Goal: Complete application form

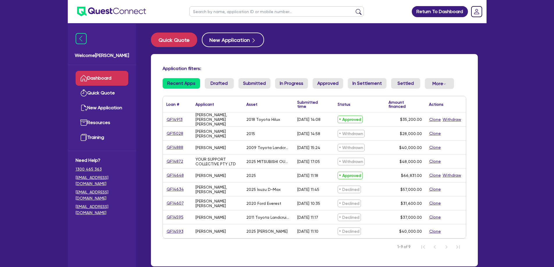
click at [228, 120] on div "[PERSON_NAME], [PERSON_NAME] [PERSON_NAME]" at bounding box center [218, 120] width 44 height 14
click at [176, 118] on link "QF14913" at bounding box center [174, 119] width 17 height 7
select select "CARS_AND_LIGHT_TRUCKS"
select select "VANS_AND_UTES"
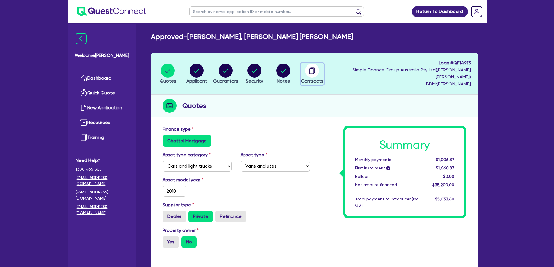
click at [319, 69] on circle "button" at bounding box center [312, 71] width 14 height 14
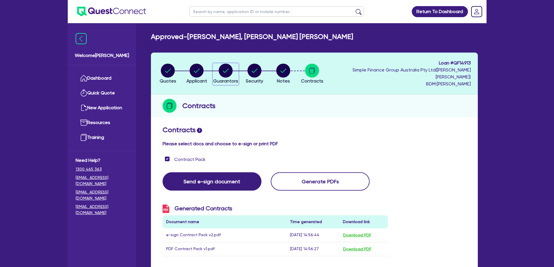
click at [231, 67] on circle "button" at bounding box center [226, 71] width 14 height 14
select select "MR"
select select "QLD"
select select "SINGLE"
select select "CASH"
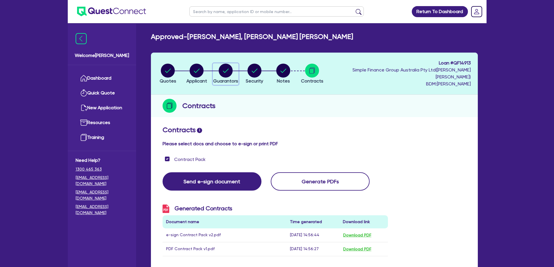
select select "HOUSEHOLD_PERSONAL"
select select "EQUIPMENT"
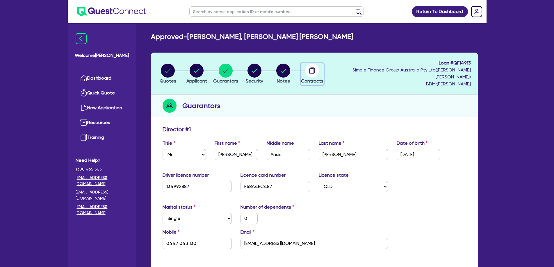
click at [314, 70] on icon "button" at bounding box center [312, 71] width 5 height 6
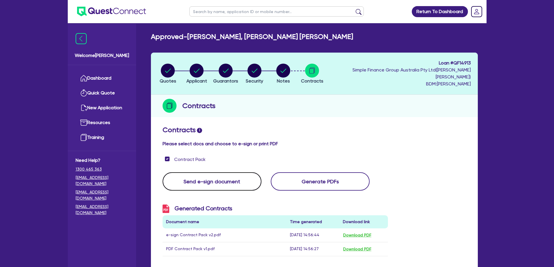
click at [217, 174] on button "Send e-sign document" at bounding box center [212, 182] width 99 height 18
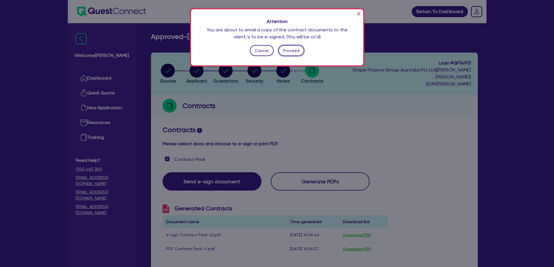
click at [297, 50] on button "Proceed" at bounding box center [292, 50] width 26 height 11
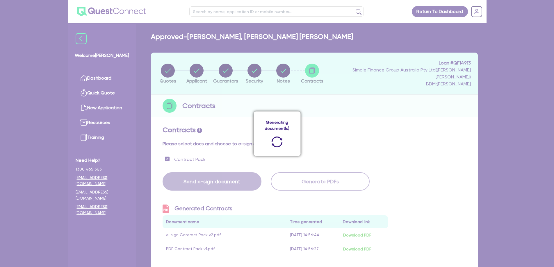
scroll to position [87, 0]
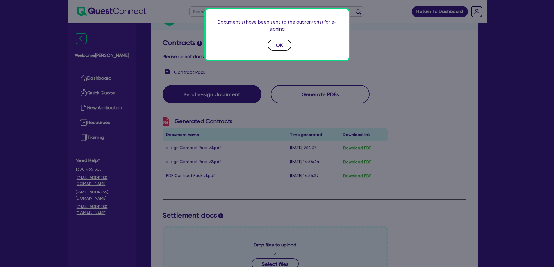
click at [283, 47] on button "OK" at bounding box center [280, 45] width 24 height 11
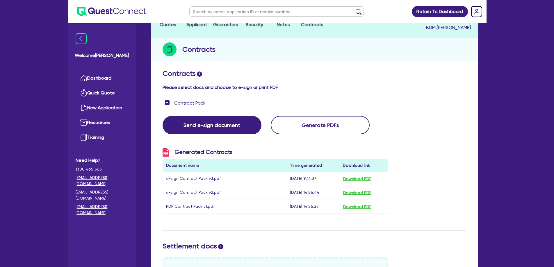
scroll to position [29, 0]
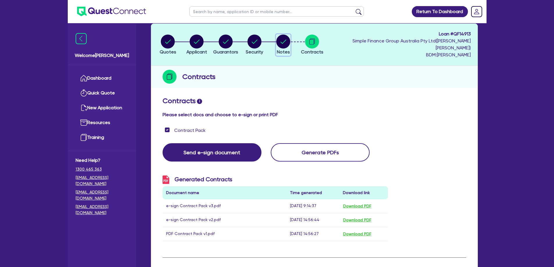
click at [291, 45] on button "Notes" at bounding box center [283, 45] width 15 height 22
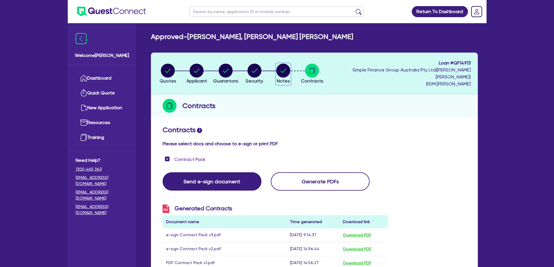
select select "Quest Finance - Own Book"
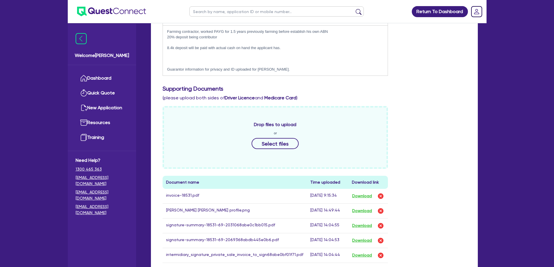
scroll to position [233, 0]
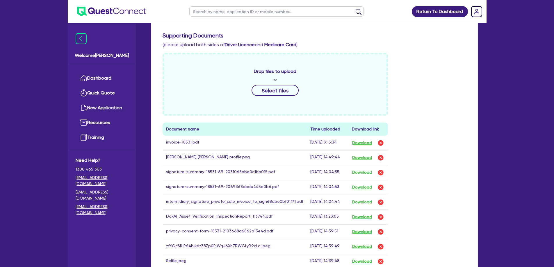
click at [434, 177] on div "Drop files to upload or Select files Document name Time uploaded Download link …" at bounding box center [314, 203] width 313 height 300
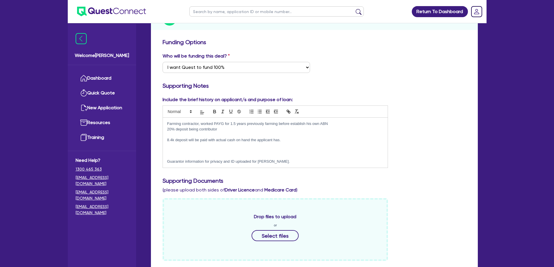
scroll to position [0, 0]
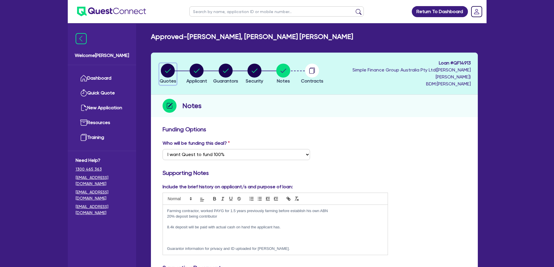
click at [175, 72] on icon "button" at bounding box center [168, 71] width 14 height 14
select select "CARS_AND_LIGHT_TRUCKS"
select select "VANS_AND_UTES"
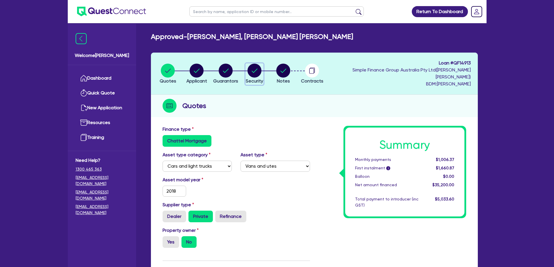
click at [262, 68] on circle "button" at bounding box center [255, 71] width 14 height 14
select select "CARS_AND_LIGHT_TRUCKS"
select select "VANS_AND_UTES"
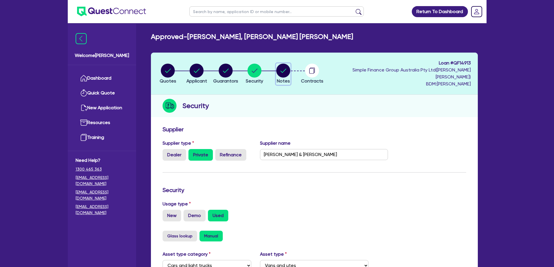
click at [290, 78] on span "Notes" at bounding box center [283, 81] width 13 height 6
select select "Quest Finance - Own Book"
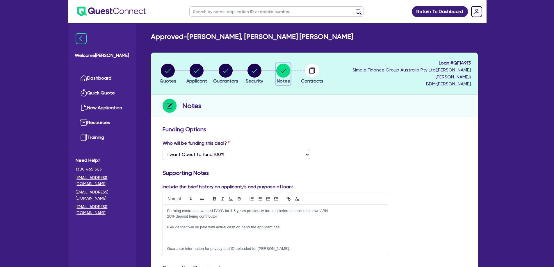
scroll to position [29, 0]
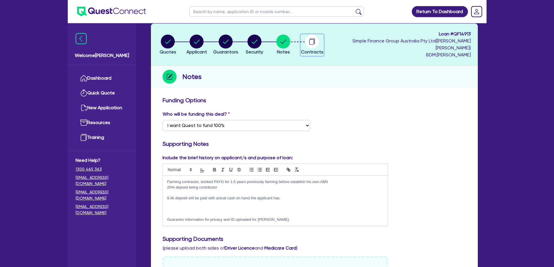
click at [319, 43] on icon "button" at bounding box center [312, 42] width 14 height 14
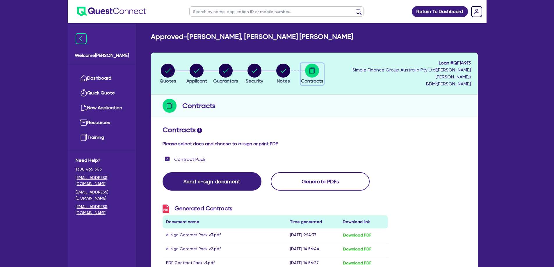
click at [324, 69] on div "button" at bounding box center [312, 71] width 22 height 14
click at [298, 71] on li "Notes" at bounding box center [283, 73] width 29 height 20
click at [290, 69] on circle "button" at bounding box center [284, 71] width 14 height 14
select select "Quest Finance - Own Book"
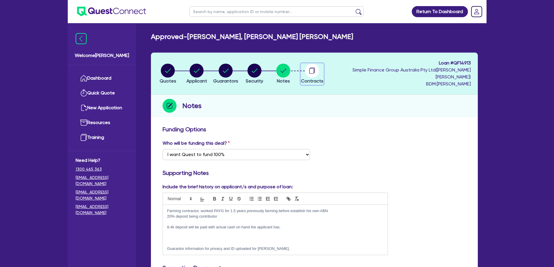
click at [319, 70] on circle "button" at bounding box center [312, 71] width 14 height 14
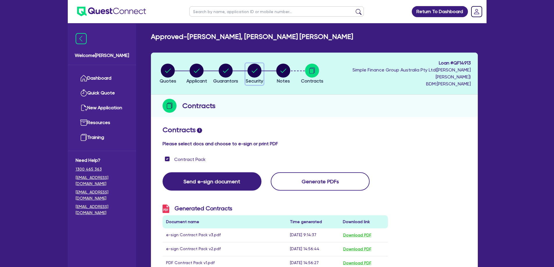
click at [260, 71] on circle "button" at bounding box center [255, 71] width 14 height 14
select select "CARS_AND_LIGHT_TRUCKS"
select select "VANS_AND_UTES"
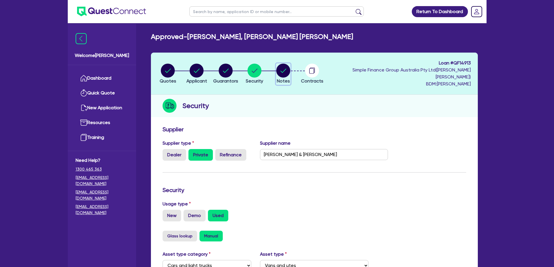
click at [290, 71] on circle "button" at bounding box center [284, 71] width 14 height 14
select select "Quest Finance - Own Book"
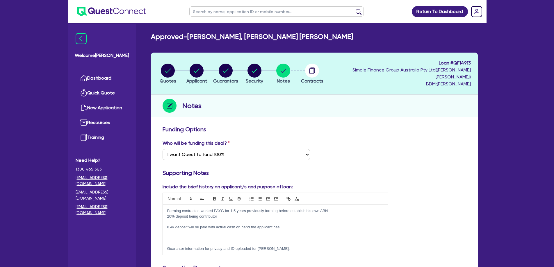
drag, startPoint x: 428, startPoint y: 250, endPoint x: 141, endPoint y: 96, distance: 325.7
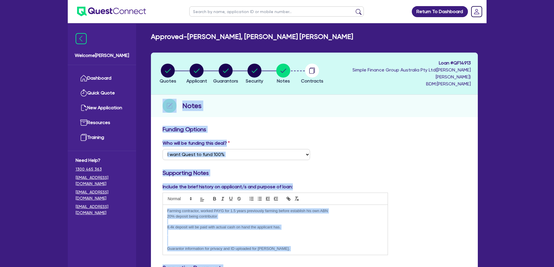
drag, startPoint x: 155, startPoint y: 94, endPoint x: 416, endPoint y: 256, distance: 307.1
click at [415, 249] on div "Include the brief history on applicant/s and purpose of loan: Farming contracto…" at bounding box center [314, 222] width 313 height 77
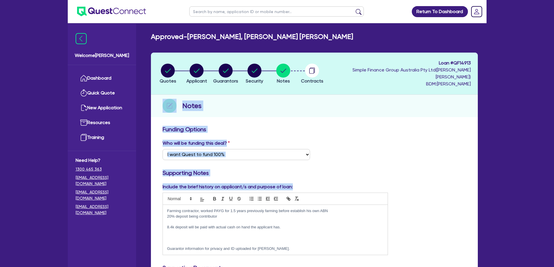
drag, startPoint x: 150, startPoint y: 94, endPoint x: 440, endPoint y: 237, distance: 322.7
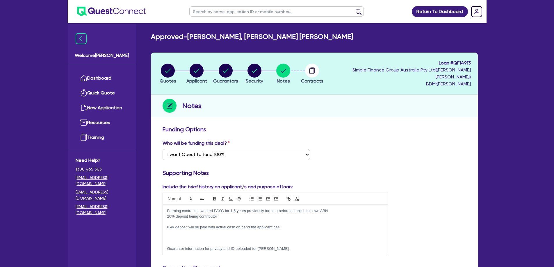
click at [440, 237] on div "Include the brief history on applicant/s and purpose of loan: Farming contracto…" at bounding box center [314, 222] width 313 height 77
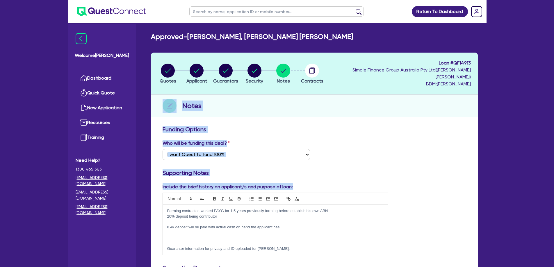
drag, startPoint x: 159, startPoint y: 94, endPoint x: 430, endPoint y: 242, distance: 309.3
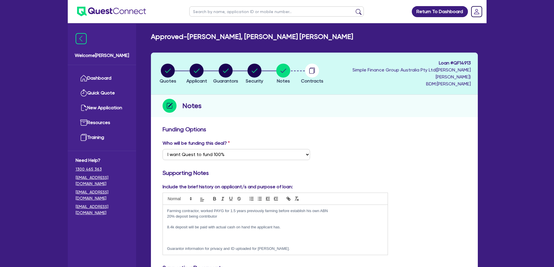
click at [430, 242] on div "Include the brief history on applicant/s and purpose of loan: Farming contracto…" at bounding box center [314, 222] width 313 height 77
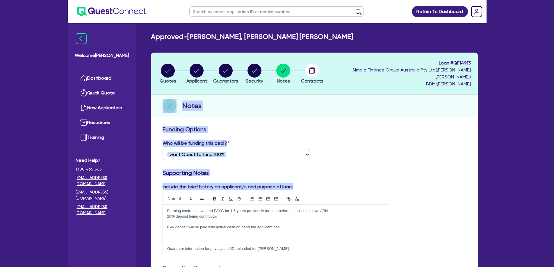
drag, startPoint x: 157, startPoint y: 92, endPoint x: 412, endPoint y: 246, distance: 298.8
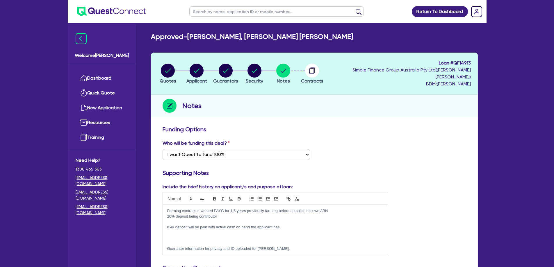
click at [413, 246] on div "Include the brief history on applicant/s and purpose of loan: Farming contracto…" at bounding box center [314, 222] width 313 height 77
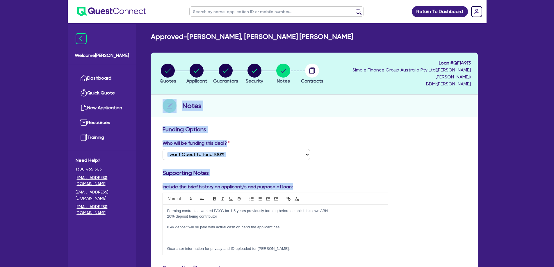
drag, startPoint x: 159, startPoint y: 102, endPoint x: 420, endPoint y: 240, distance: 294.9
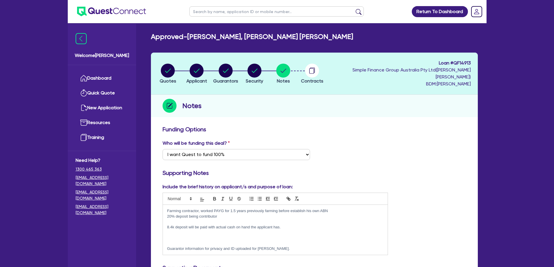
click at [421, 240] on div "Include the brief history on applicant/s and purpose of loan: Farming contracto…" at bounding box center [314, 222] width 313 height 77
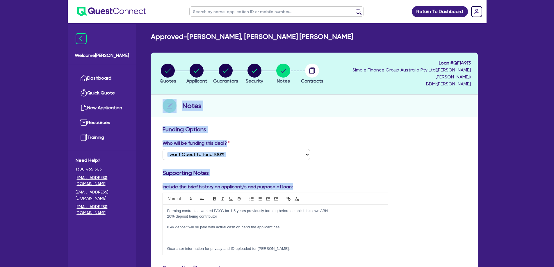
drag, startPoint x: 156, startPoint y: 94, endPoint x: 419, endPoint y: 241, distance: 301.0
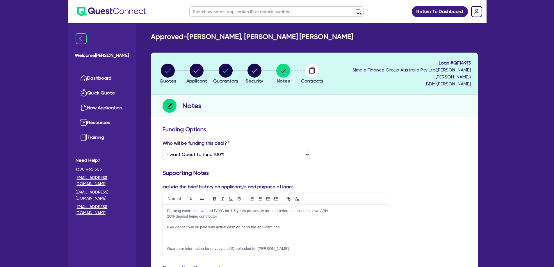
click at [420, 241] on div "Include the brief history on applicant/s and purpose of loan: Farming contracto…" at bounding box center [314, 222] width 313 height 77
click at [319, 69] on circle "button" at bounding box center [312, 71] width 14 height 14
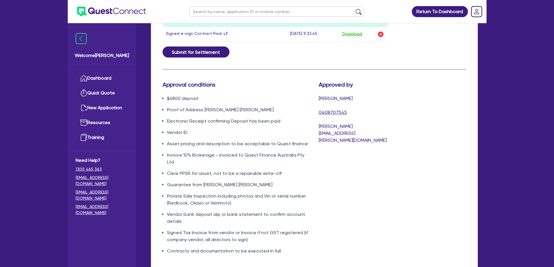
scroll to position [412, 0]
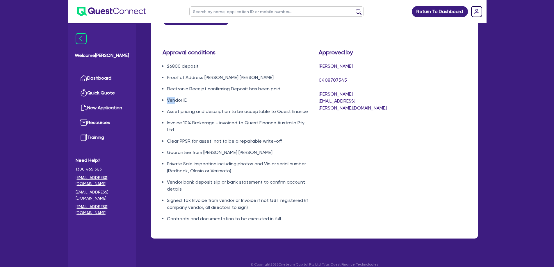
drag, startPoint x: 170, startPoint y: 96, endPoint x: 198, endPoint y: 98, distance: 28.3
click at [197, 97] on ul "$6800 deposit Proof of Address [PERSON_NAME] [PERSON_NAME] Electronic Receipt c…" at bounding box center [237, 143] width 148 height 160
click at [182, 108] on li "Asset pricing and description to be acceptable to Quest finance" at bounding box center [238, 111] width 143 height 7
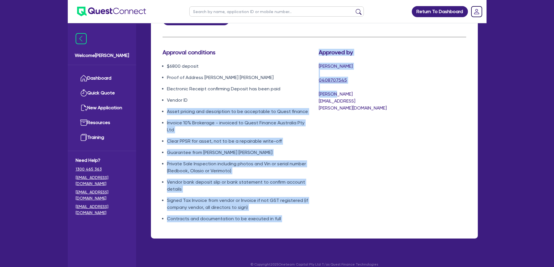
drag, startPoint x: 166, startPoint y: 105, endPoint x: 331, endPoint y: 109, distance: 165.4
click at [331, 109] on div "Approval conditions $6800 deposit Proof of Address [PERSON_NAME] [PERSON_NAME] …" at bounding box center [275, 138] width 235 height 178
click at [315, 109] on div "Approved by [PERSON_NAME] 0408707545 [PERSON_NAME][EMAIL_ADDRESS][PERSON_NAME][…" at bounding box center [354, 138] width 78 height 178
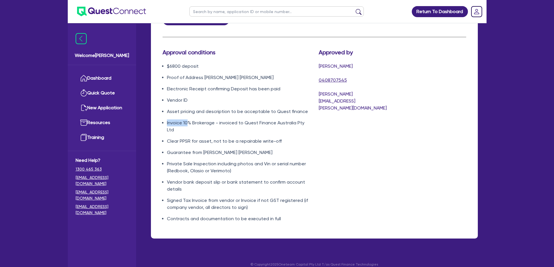
drag, startPoint x: 305, startPoint y: 98, endPoint x: 187, endPoint y: 113, distance: 118.8
click at [188, 113] on ul "$6800 deposit Proof of Address [PERSON_NAME] [PERSON_NAME] Electronic Receipt c…" at bounding box center [237, 143] width 148 height 160
click at [191, 108] on li "Asset pricing and description to be acceptable to Quest finance" at bounding box center [238, 111] width 143 height 7
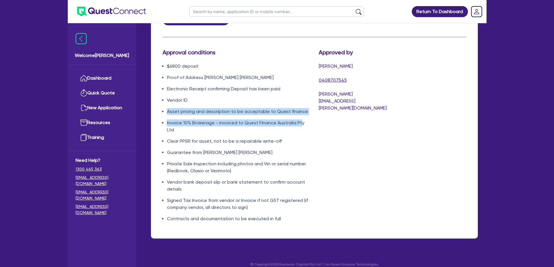
drag, startPoint x: 167, startPoint y: 106, endPoint x: 302, endPoint y: 111, distance: 135.2
click at [302, 111] on ul "$6800 deposit Proof of Address [PERSON_NAME] [PERSON_NAME] Electronic Receipt c…" at bounding box center [237, 143] width 148 height 160
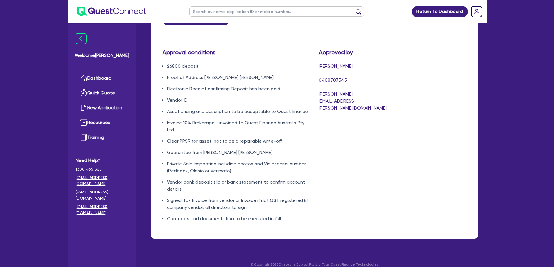
click at [235, 122] on li "Invoice 10% Brokerage - invoiced to Quest Finance Australia Pty Ltd" at bounding box center [238, 127] width 143 height 14
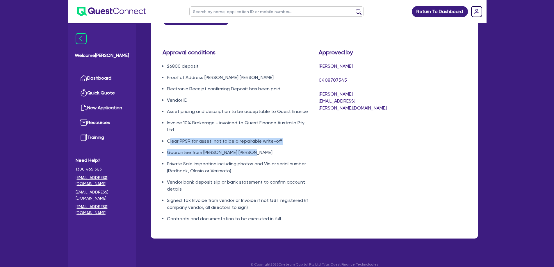
drag, startPoint x: 169, startPoint y: 135, endPoint x: 293, endPoint y: 144, distance: 124.9
click at [293, 144] on ul "$6800 deposit Proof of Address [PERSON_NAME] [PERSON_NAME] Electronic Receipt c…" at bounding box center [237, 143] width 148 height 160
click at [293, 149] on li "Guarantee from [PERSON_NAME] [PERSON_NAME]" at bounding box center [238, 152] width 143 height 7
drag, startPoint x: 297, startPoint y: 139, endPoint x: 171, endPoint y: 139, distance: 126.0
click at [173, 138] on ul "$6800 deposit Proof of Address [PERSON_NAME] [PERSON_NAME] Electronic Receipt c…" at bounding box center [237, 143] width 148 height 160
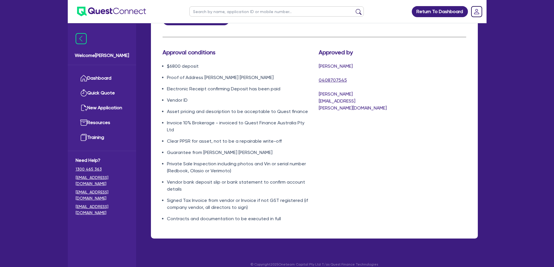
click at [167, 149] on li "Guarantee from [PERSON_NAME] [PERSON_NAME]" at bounding box center [238, 152] width 143 height 7
drag, startPoint x: 165, startPoint y: 144, endPoint x: 261, endPoint y: 147, distance: 96.7
click at [261, 147] on ul "$6800 deposit Proof of Address [PERSON_NAME] [PERSON_NAME] Electronic Receipt c…" at bounding box center [237, 143] width 148 height 160
click at [261, 149] on li "Guarantee from [PERSON_NAME] [PERSON_NAME]" at bounding box center [238, 152] width 143 height 7
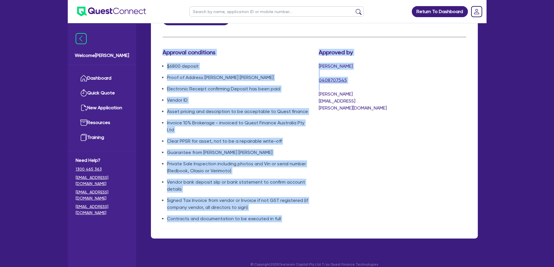
drag, startPoint x: 162, startPoint y: 45, endPoint x: 316, endPoint y: 202, distance: 220.2
click at [316, 202] on div "Approval conditions $6800 deposit Proof of Address [PERSON_NAME] [PERSON_NAME] …" at bounding box center [275, 138] width 235 height 178
click at [316, 202] on div "Approved by [PERSON_NAME] 0408707545 [PERSON_NAME][EMAIL_ADDRESS][PERSON_NAME][…" at bounding box center [354, 138] width 78 height 178
drag, startPoint x: 316, startPoint y: 212, endPoint x: 191, endPoint y: 58, distance: 198.7
click at [192, 59] on div "Approval conditions $6800 deposit Proof of Address [PERSON_NAME] [PERSON_NAME] …" at bounding box center [275, 138] width 235 height 178
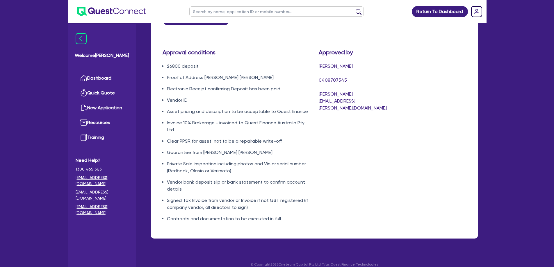
click at [185, 53] on div "Approval conditions $6800 deposit Proof of Address [PERSON_NAME] [PERSON_NAME] …" at bounding box center [236, 138] width 156 height 178
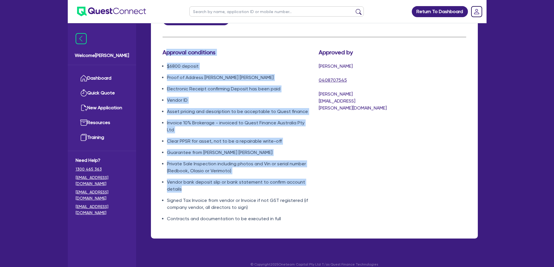
drag, startPoint x: 168, startPoint y: 48, endPoint x: 233, endPoint y: 184, distance: 150.9
click at [233, 184] on div "Approval conditions $6800 deposit Proof of Address [PERSON_NAME] [PERSON_NAME] …" at bounding box center [236, 138] width 156 height 178
click at [233, 184] on li "Vendor bank deposit slip or bank statement to confirm account details" at bounding box center [238, 186] width 143 height 14
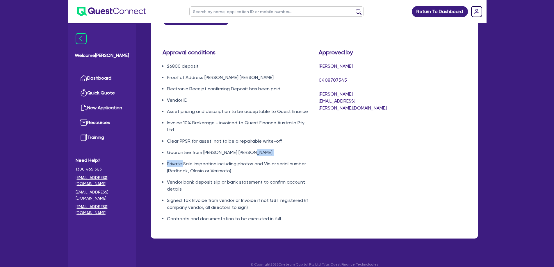
drag, startPoint x: 257, startPoint y: 145, endPoint x: 183, endPoint y: 150, distance: 74.7
click at [183, 150] on ul "$6800 deposit Proof of Address [PERSON_NAME] [PERSON_NAME] Electronic Receipt c…" at bounding box center [237, 143] width 148 height 160
click at [180, 149] on li "Guarantee from [PERSON_NAME] [PERSON_NAME]" at bounding box center [238, 152] width 143 height 7
drag, startPoint x: 174, startPoint y: 144, endPoint x: 280, endPoint y: 150, distance: 105.8
click at [277, 150] on ul "$6800 deposit Proof of Address [PERSON_NAME] [PERSON_NAME] Electronic Receipt c…" at bounding box center [237, 143] width 148 height 160
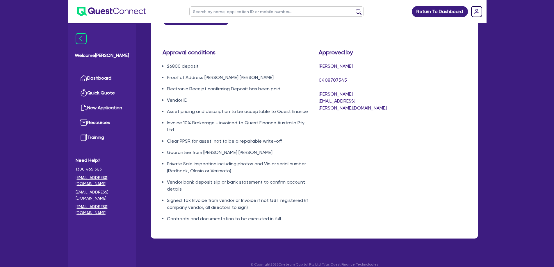
click at [280, 150] on ul "$6800 deposit Proof of Address [PERSON_NAME] [PERSON_NAME] Electronic Receipt c…" at bounding box center [237, 143] width 148 height 160
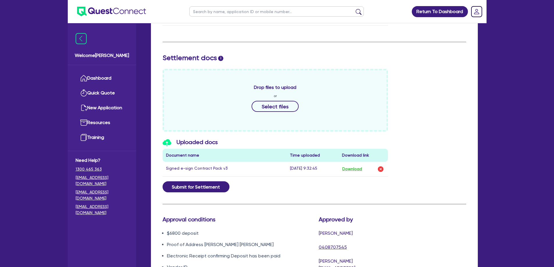
scroll to position [320, 0]
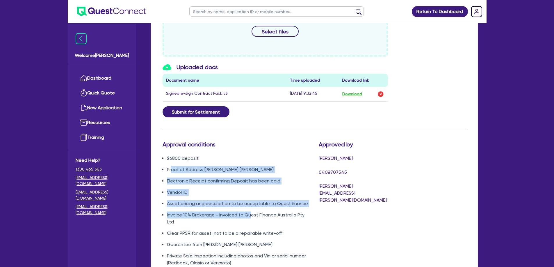
drag, startPoint x: 172, startPoint y: 156, endPoint x: 257, endPoint y: 213, distance: 102.4
click at [255, 212] on ul "$6800 deposit Proof of Address [PERSON_NAME] [PERSON_NAME] Electronic Receipt c…" at bounding box center [237, 235] width 148 height 160
click at [258, 213] on li "Invoice 10% Brokerage - invoiced to Quest Finance Australia Pty Ltd" at bounding box center [238, 219] width 143 height 14
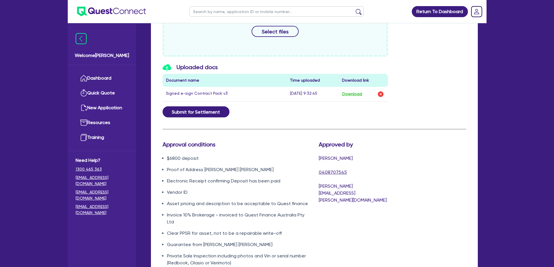
click at [279, 233] on ul "$6800 deposit Proof of Address [PERSON_NAME] [PERSON_NAME] Electronic Receipt c…" at bounding box center [237, 235] width 148 height 160
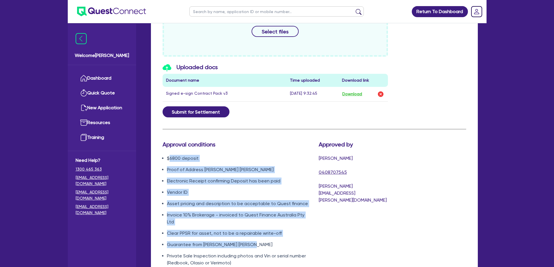
drag, startPoint x: 282, startPoint y: 237, endPoint x: 166, endPoint y: 142, distance: 150.1
click at [169, 155] on ul "$6800 deposit Proof of Address [PERSON_NAME] [PERSON_NAME] Electronic Receipt c…" at bounding box center [237, 235] width 148 height 160
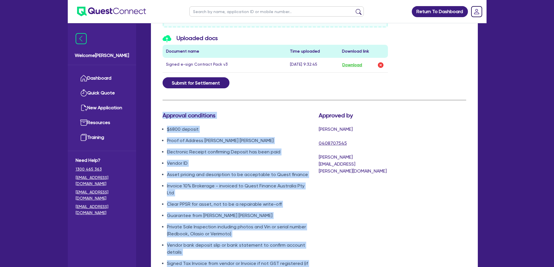
drag, startPoint x: 162, startPoint y: 132, endPoint x: 289, endPoint y: 265, distance: 184.0
click at [289, 265] on div "Contracts i Please select docs and choose to e-sign or print PDF Contract Pack …" at bounding box center [314, 38] width 327 height 528
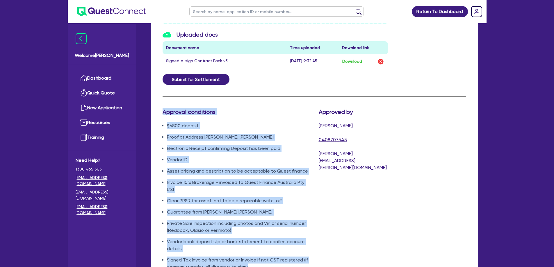
click at [284, 239] on li "Vendor bank deposit slip or bank statement to confirm account details" at bounding box center [238, 246] width 143 height 14
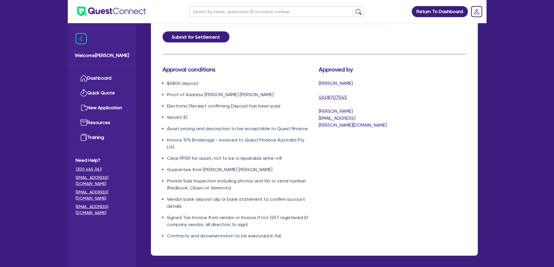
scroll to position [412, 0]
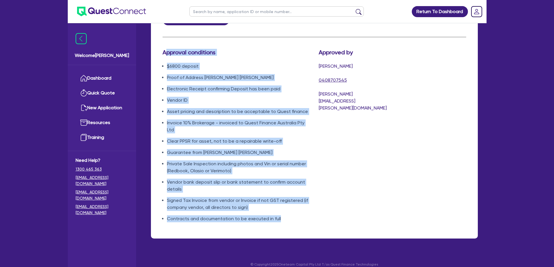
drag, startPoint x: 299, startPoint y: 220, endPoint x: 164, endPoint y: 42, distance: 223.5
click at [164, 49] on div "Approval conditions $6800 deposit Proof of Address [PERSON_NAME] [PERSON_NAME] …" at bounding box center [236, 138] width 156 height 178
click at [312, 200] on div "Approval conditions $6800 deposit Proof of Address [PERSON_NAME] [PERSON_NAME] …" at bounding box center [236, 138] width 156 height 178
drag, startPoint x: 315, startPoint y: 214, endPoint x: 164, endPoint y: 44, distance: 227.0
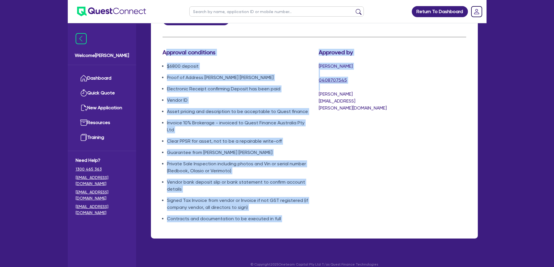
click at [165, 49] on div "Approval conditions $6800 deposit Proof of Address [PERSON_NAME] [PERSON_NAME] …" at bounding box center [275, 138] width 235 height 178
click at [164, 49] on h3 "Approval conditions" at bounding box center [237, 52] width 148 height 7
drag, startPoint x: 164, startPoint y: 44, endPoint x: 318, endPoint y: 203, distance: 221.3
click at [318, 203] on div "Approval conditions $6800 deposit Proof of Address [PERSON_NAME] [PERSON_NAME] …" at bounding box center [275, 138] width 235 height 178
click at [318, 203] on div "Approved by [PERSON_NAME] 0408707545 [PERSON_NAME][EMAIL_ADDRESS][PERSON_NAME][…" at bounding box center [354, 138] width 78 height 178
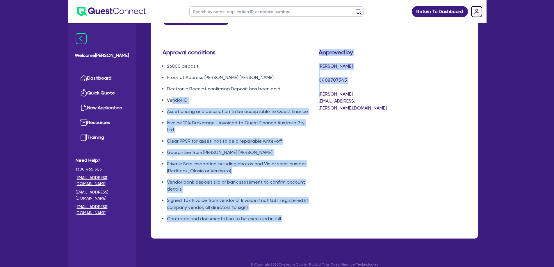
drag, startPoint x: 322, startPoint y: 215, endPoint x: 164, endPoint y: 71, distance: 213.7
click at [165, 75] on div "Approval conditions $6800 deposit Proof of Address [PERSON_NAME] [PERSON_NAME] …" at bounding box center [275, 138] width 235 height 178
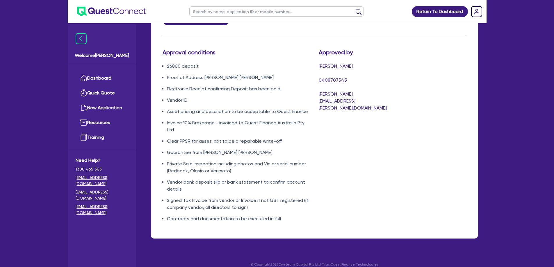
click at [161, 65] on div "Approval conditions $6800 deposit Proof of Address [PERSON_NAME] [PERSON_NAME] …" at bounding box center [236, 138] width 156 height 178
drag, startPoint x: 171, startPoint y: 73, endPoint x: 260, endPoint y: 73, distance: 88.8
click at [260, 74] on li "Proof of Address [PERSON_NAME] [PERSON_NAME]" at bounding box center [238, 77] width 143 height 7
drag, startPoint x: 263, startPoint y: 73, endPoint x: 179, endPoint y: 65, distance: 84.8
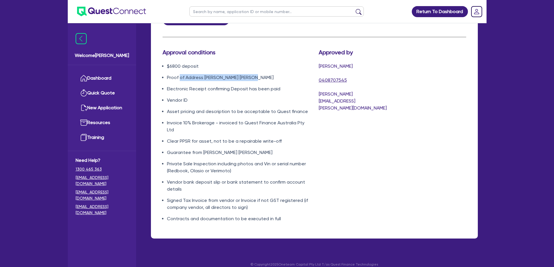
click at [179, 65] on ul "$6800 deposit Proof of Address [PERSON_NAME] [PERSON_NAME] Electronic Receipt c…" at bounding box center [237, 143] width 148 height 160
drag, startPoint x: 170, startPoint y: 67, endPoint x: 265, endPoint y: 67, distance: 94.9
click at [262, 74] on li "Proof of Address [PERSON_NAME] [PERSON_NAME]" at bounding box center [238, 77] width 143 height 7
click at [265, 74] on li "Proof of Address [PERSON_NAME] [PERSON_NAME]" at bounding box center [238, 77] width 143 height 7
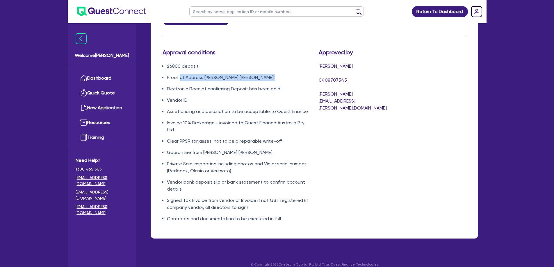
drag, startPoint x: 265, startPoint y: 67, endPoint x: 172, endPoint y: 69, distance: 92.3
click at [178, 74] on li "Proof of Address [PERSON_NAME] [PERSON_NAME]" at bounding box center [238, 77] width 143 height 7
click at [170, 74] on li "Proof of Address [PERSON_NAME] [PERSON_NAME]" at bounding box center [238, 77] width 143 height 7
drag, startPoint x: 170, startPoint y: 69, endPoint x: 260, endPoint y: 69, distance: 89.6
click at [248, 74] on li "Proof of Address [PERSON_NAME] [PERSON_NAME]" at bounding box center [238, 77] width 143 height 7
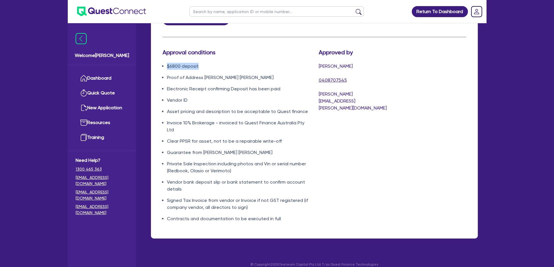
drag, startPoint x: 162, startPoint y: 56, endPoint x: 212, endPoint y: 56, distance: 50.6
click at [212, 63] on li "$6800 deposit" at bounding box center [238, 66] width 143 height 7
drag, startPoint x: 209, startPoint y: 57, endPoint x: 166, endPoint y: 62, distance: 43.1
click at [166, 63] on ul "$6800 deposit Proof of Address [PERSON_NAME] [PERSON_NAME] Electronic Receipt c…" at bounding box center [237, 143] width 148 height 160
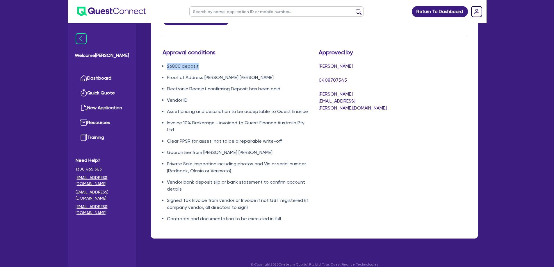
click at [166, 63] on ul "$6800 deposit Proof of Address [PERSON_NAME] [PERSON_NAME] Electronic Receipt c…" at bounding box center [237, 143] width 148 height 160
drag, startPoint x: 166, startPoint y: 62, endPoint x: 210, endPoint y: 60, distance: 44.0
click at [210, 63] on ul "$6800 deposit Proof of Address [PERSON_NAME] [PERSON_NAME] Electronic Receipt c…" at bounding box center [237, 143] width 148 height 160
click at [210, 63] on li "$6800 deposit" at bounding box center [238, 66] width 143 height 7
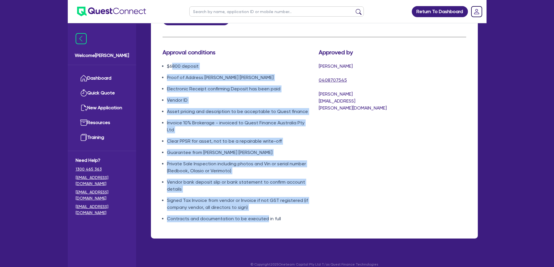
drag, startPoint x: 174, startPoint y: 66, endPoint x: 272, endPoint y: 220, distance: 182.7
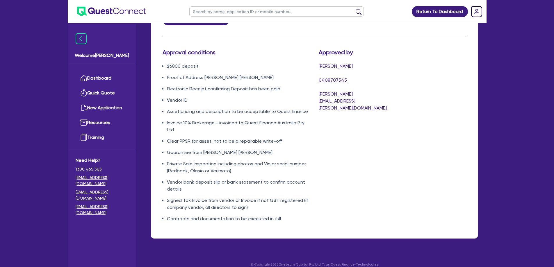
click at [296, 218] on div "Approval conditions $6800 deposit Proof of Address [PERSON_NAME] [PERSON_NAME] …" at bounding box center [236, 138] width 156 height 178
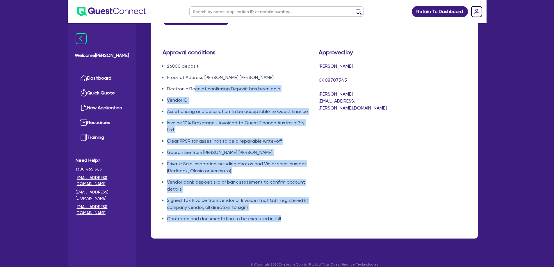
drag, startPoint x: 308, startPoint y: 218, endPoint x: 189, endPoint y: 61, distance: 197.2
click at [191, 64] on div "Approval conditions $6800 deposit Proof of Address [PERSON_NAME] [PERSON_NAME] …" at bounding box center [236, 138] width 156 height 178
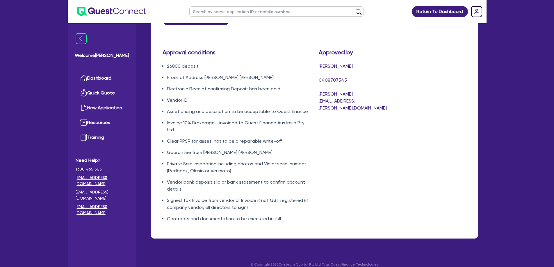
click at [189, 63] on li "$6800 deposit" at bounding box center [238, 66] width 143 height 7
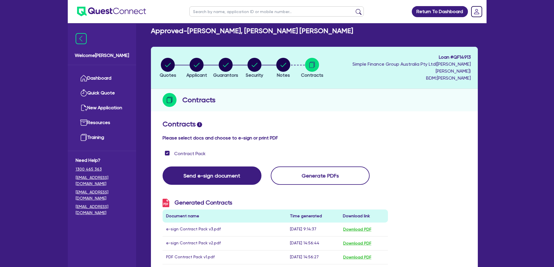
scroll to position [0, 0]
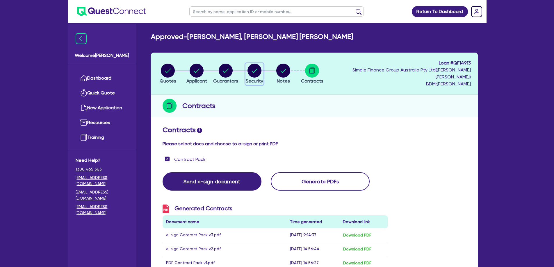
click at [262, 70] on circle "button" at bounding box center [255, 71] width 14 height 14
select select "CARS_AND_LIGHT_TRUCKS"
select select "VANS_AND_UTES"
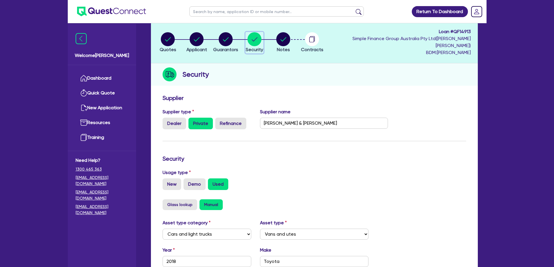
scroll to position [29, 0]
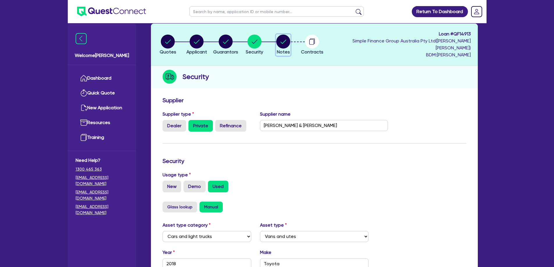
click at [291, 45] on button "Notes" at bounding box center [283, 45] width 15 height 22
select select "Quest Finance - Own Book"
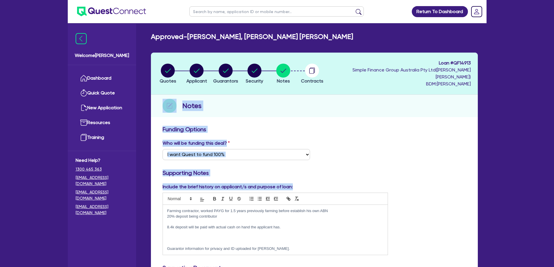
drag, startPoint x: 456, startPoint y: 203, endPoint x: 161, endPoint y: 102, distance: 311.9
click at [160, 98] on div "Notes" at bounding box center [314, 106] width 327 height 22
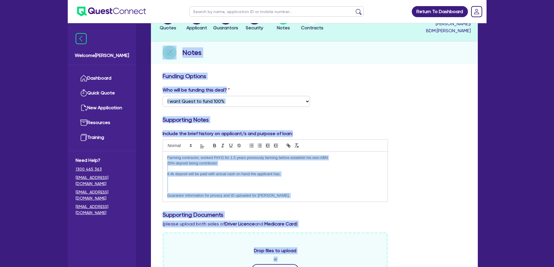
drag, startPoint x: 158, startPoint y: 97, endPoint x: 442, endPoint y: 270, distance: 333.0
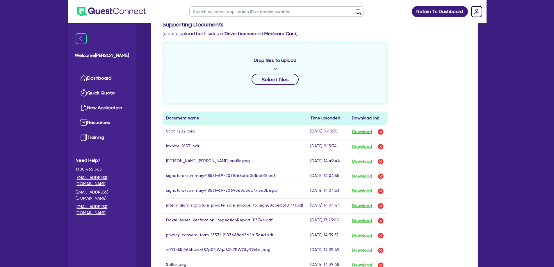
scroll to position [273, 0]
